Goal: Complete application form

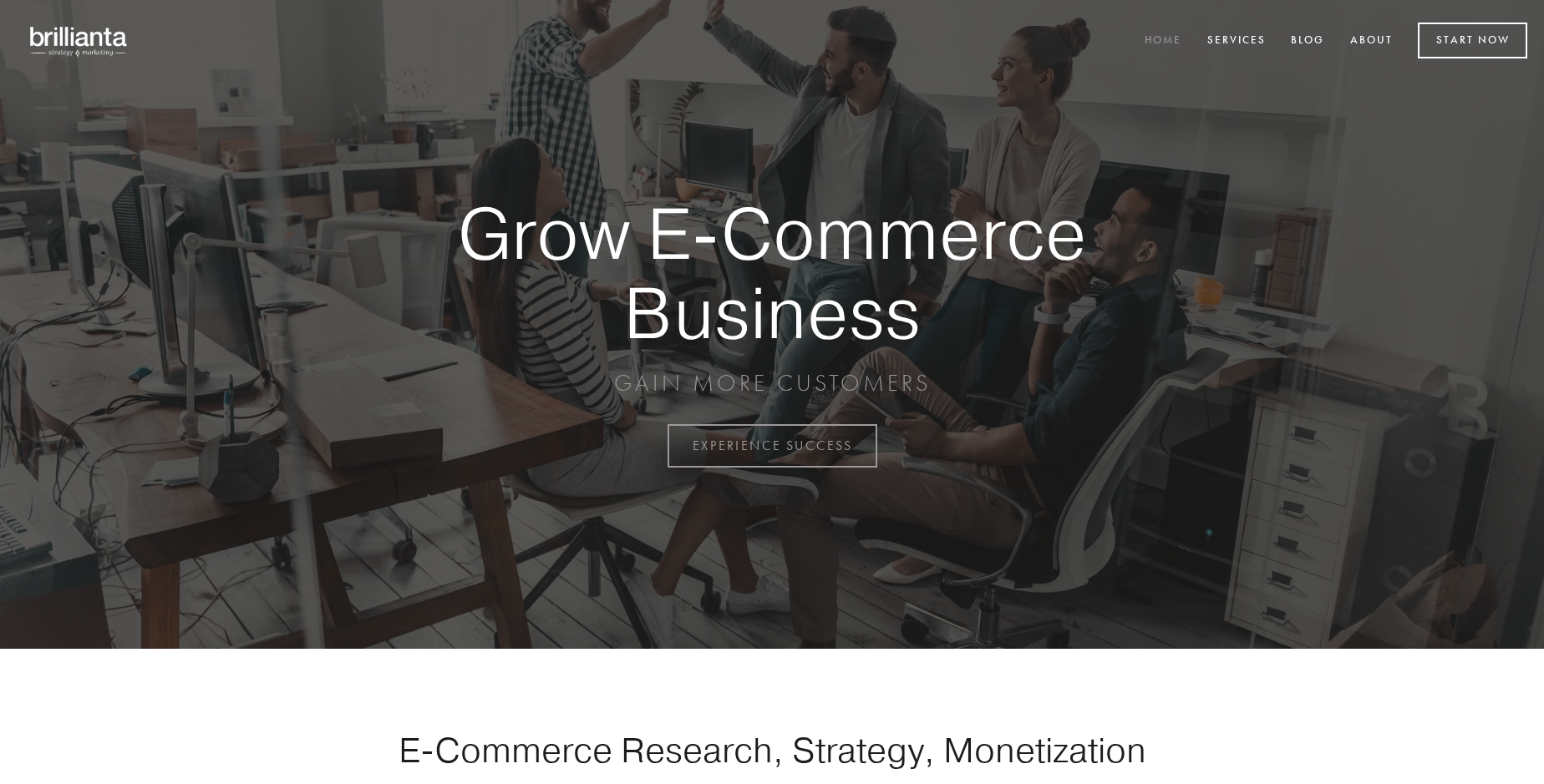
scroll to position [4379, 0]
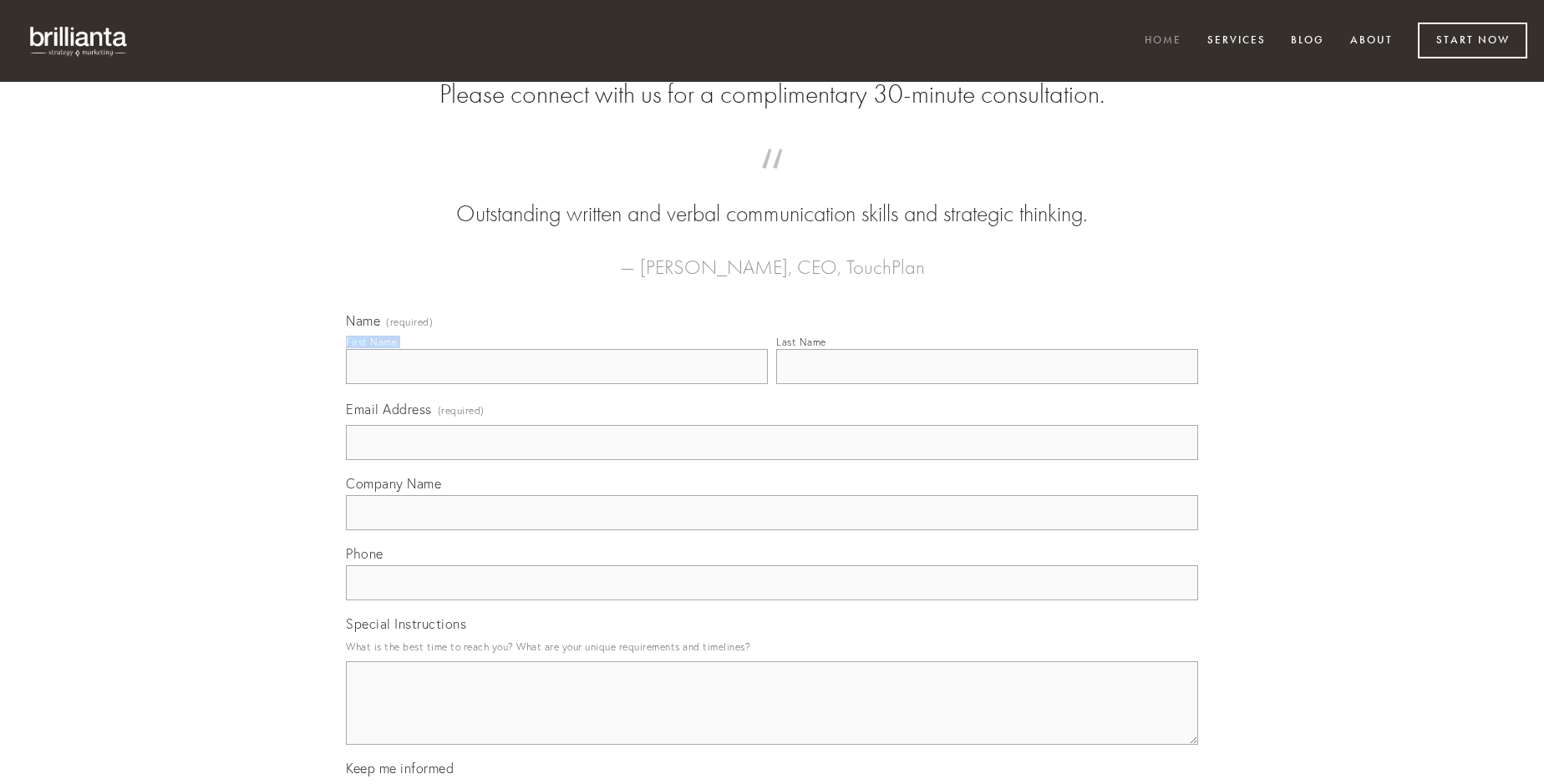
type input "[PERSON_NAME]"
click at [987, 384] on input "Last Name" at bounding box center [988, 366] width 422 height 35
type input "[PERSON_NAME]"
click at [772, 461] on input "Email Address (required)" at bounding box center [772, 443] width 852 height 35
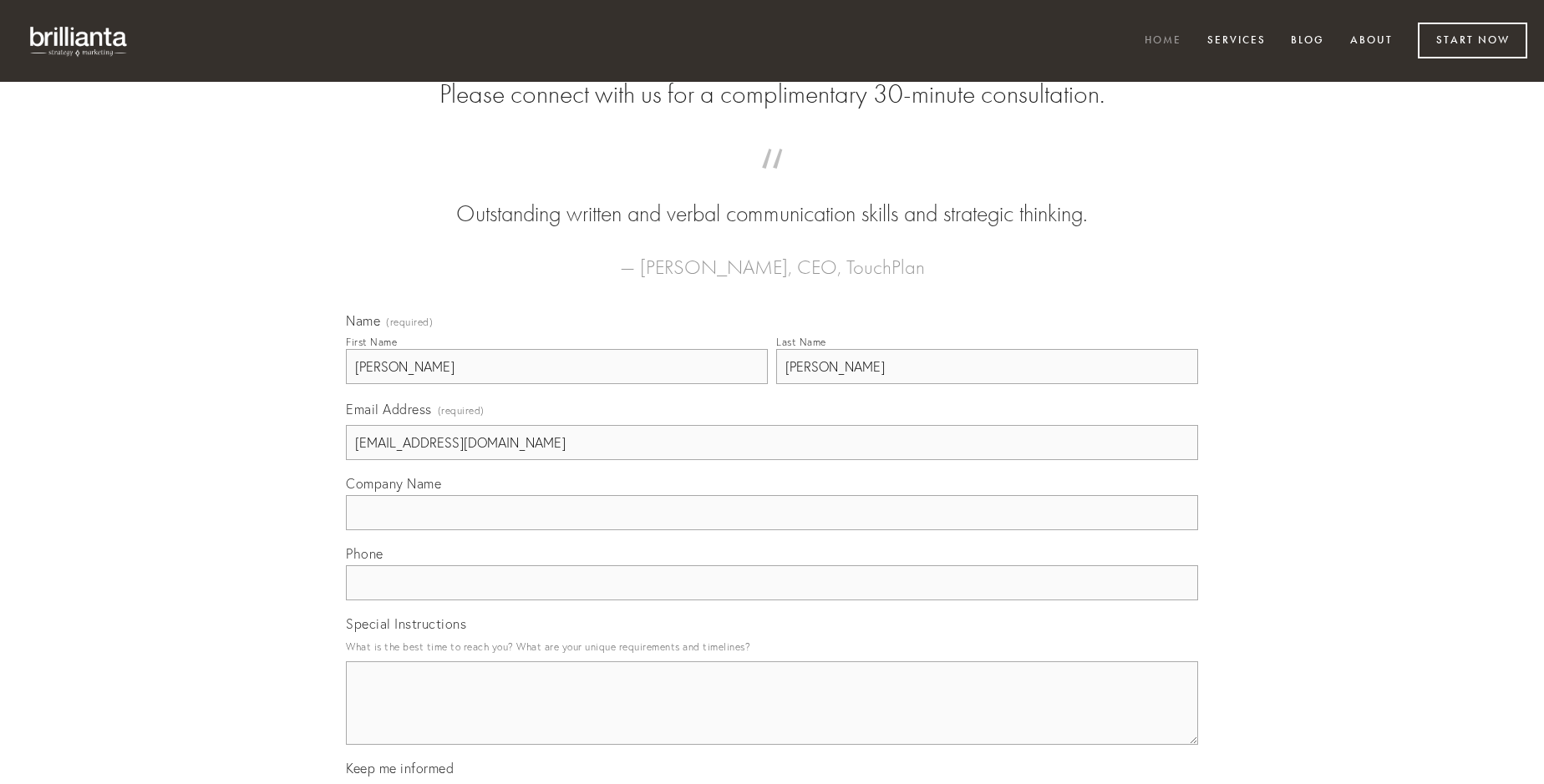
type input "[EMAIL_ADDRESS][DOMAIN_NAME]"
click at [772, 531] on input "Company Name" at bounding box center [772, 513] width 852 height 35
type input "corona"
click at [772, 601] on input "text" at bounding box center [772, 583] width 852 height 35
click at [772, 719] on textarea "Special Instructions" at bounding box center [772, 704] width 852 height 83
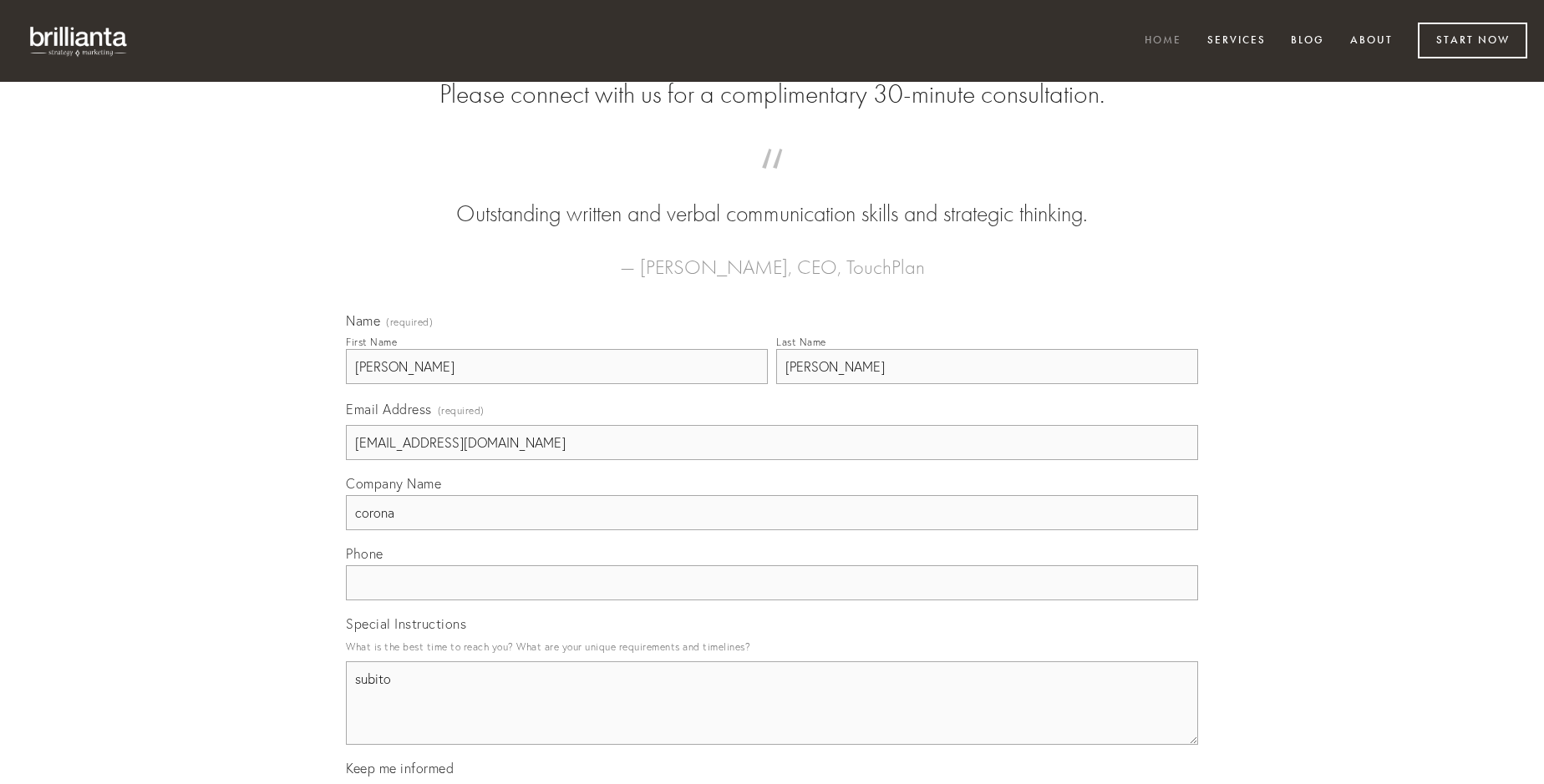
type textarea "subito"
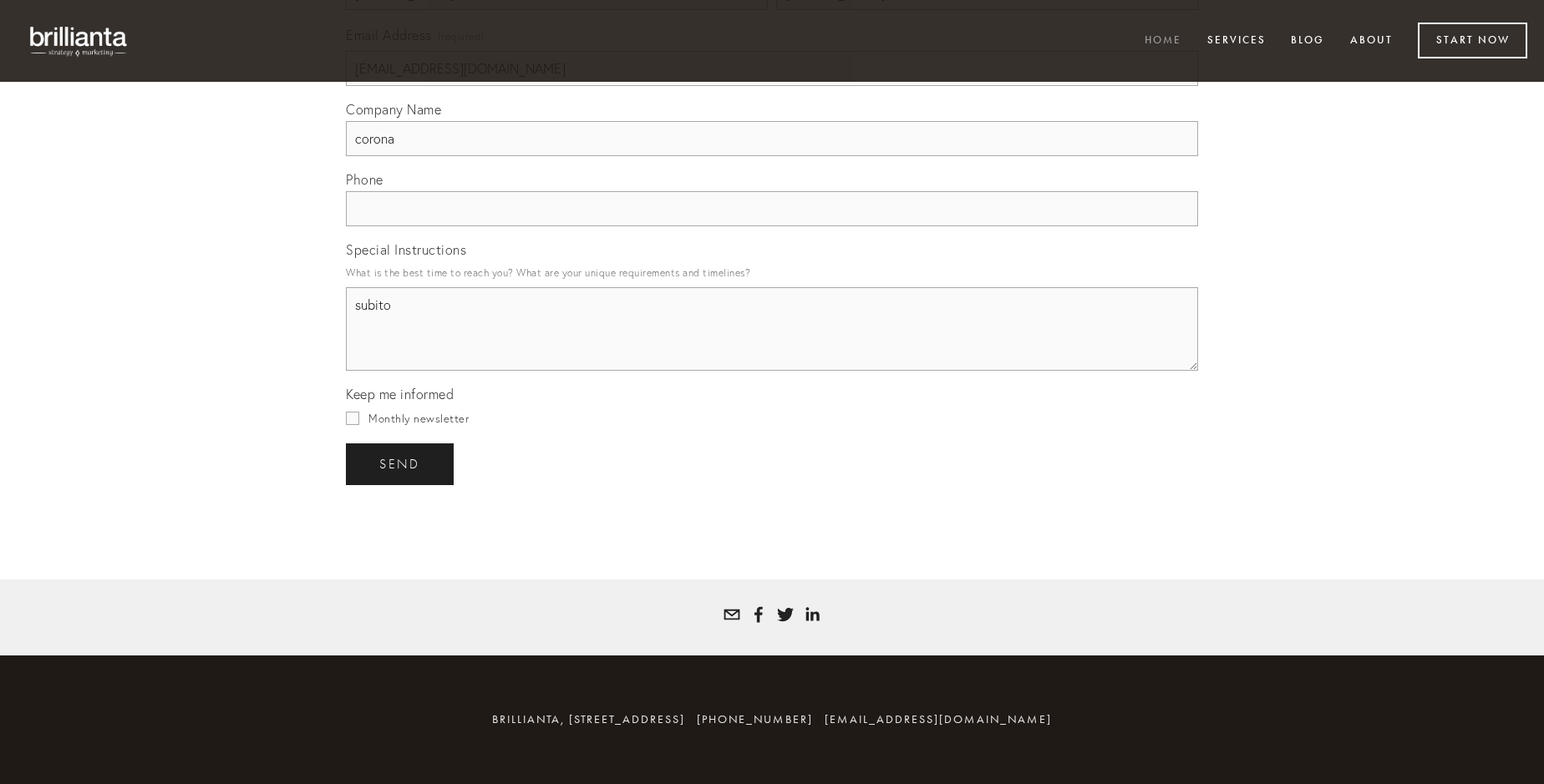
click at [401, 463] on span "send" at bounding box center [399, 464] width 41 height 15
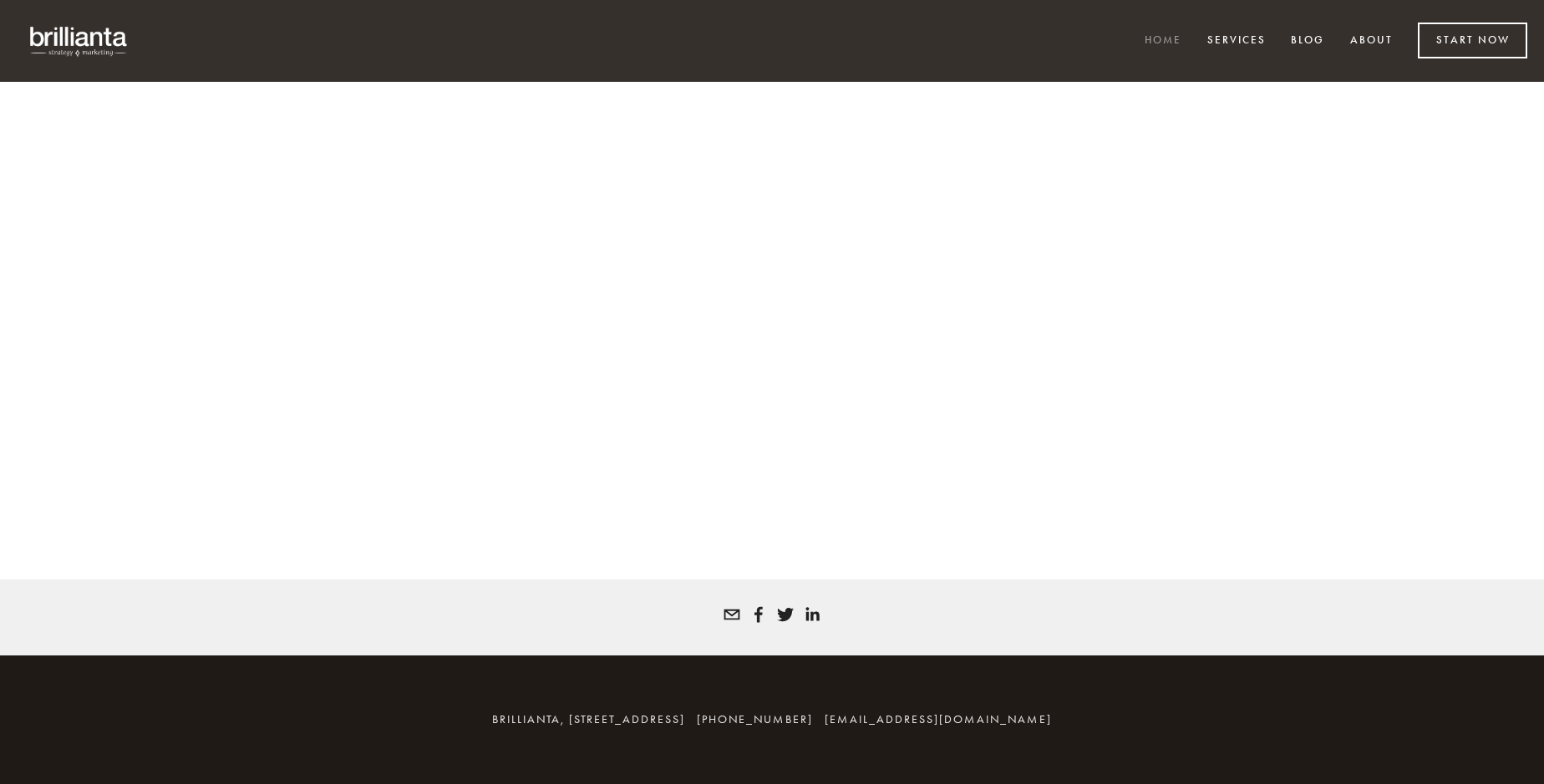
scroll to position [4356, 0]
